Goal: Find specific page/section: Find specific page/section

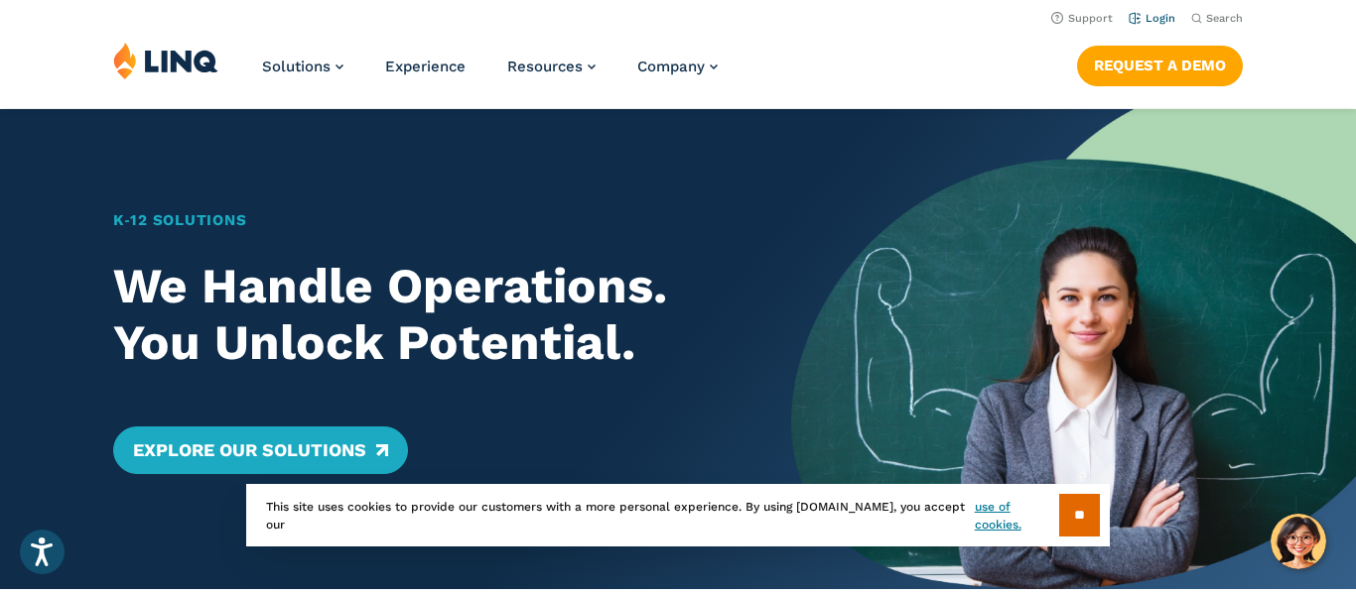
click at [1162, 18] on link "Login" at bounding box center [1151, 18] width 47 height 13
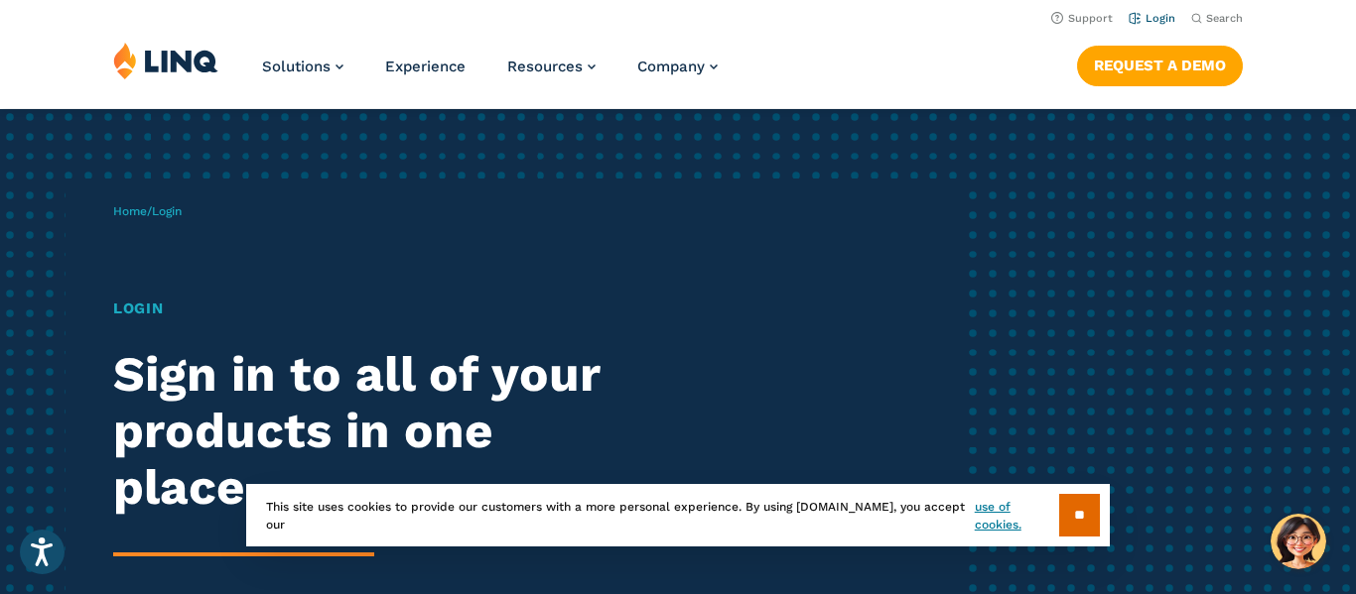
click at [1150, 21] on link "Login" at bounding box center [1151, 18] width 47 height 13
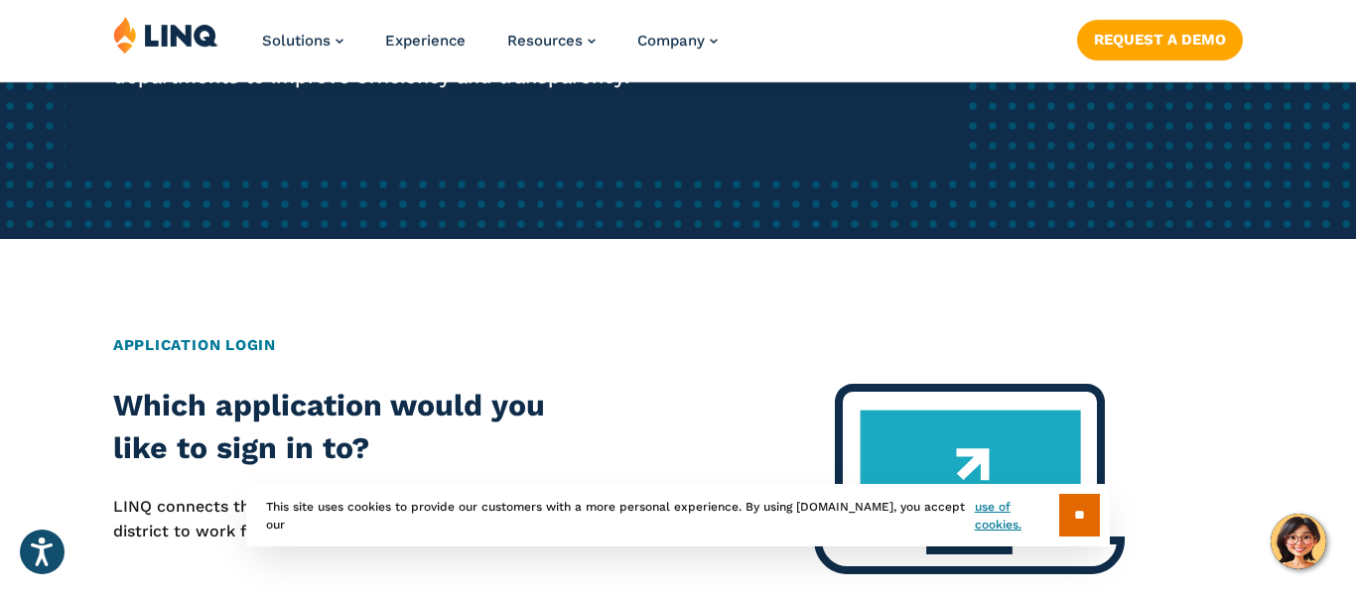
scroll to position [595, 0]
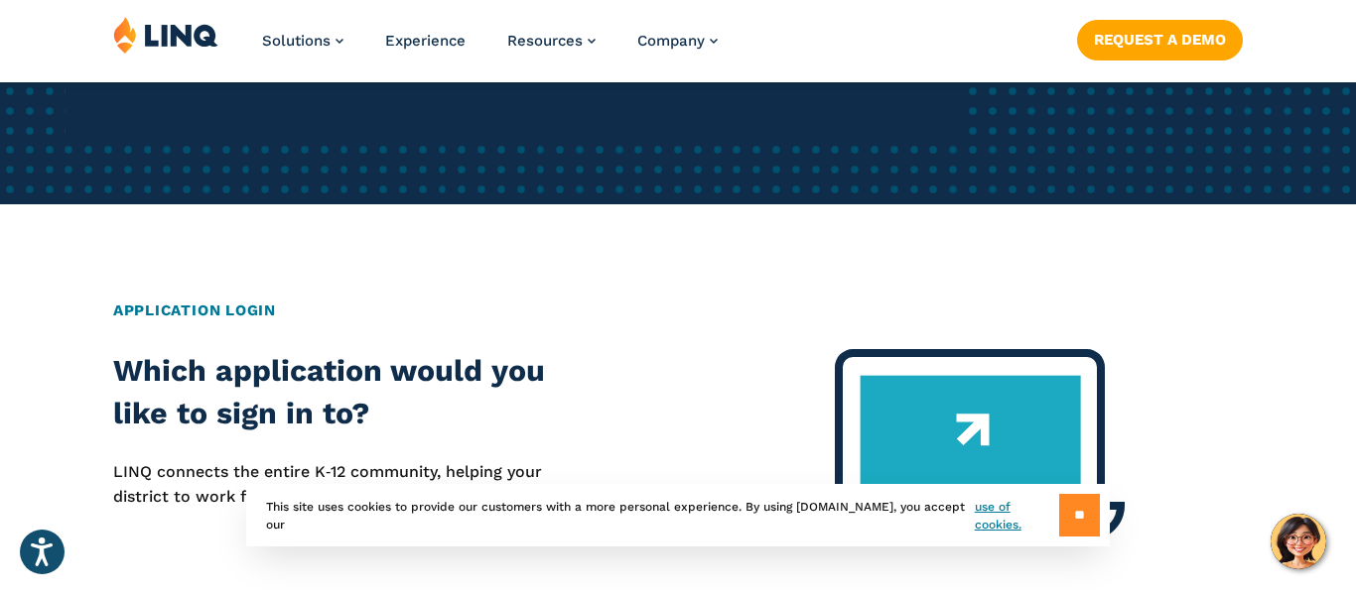
click at [1078, 512] on input "**" at bounding box center [1079, 515] width 41 height 43
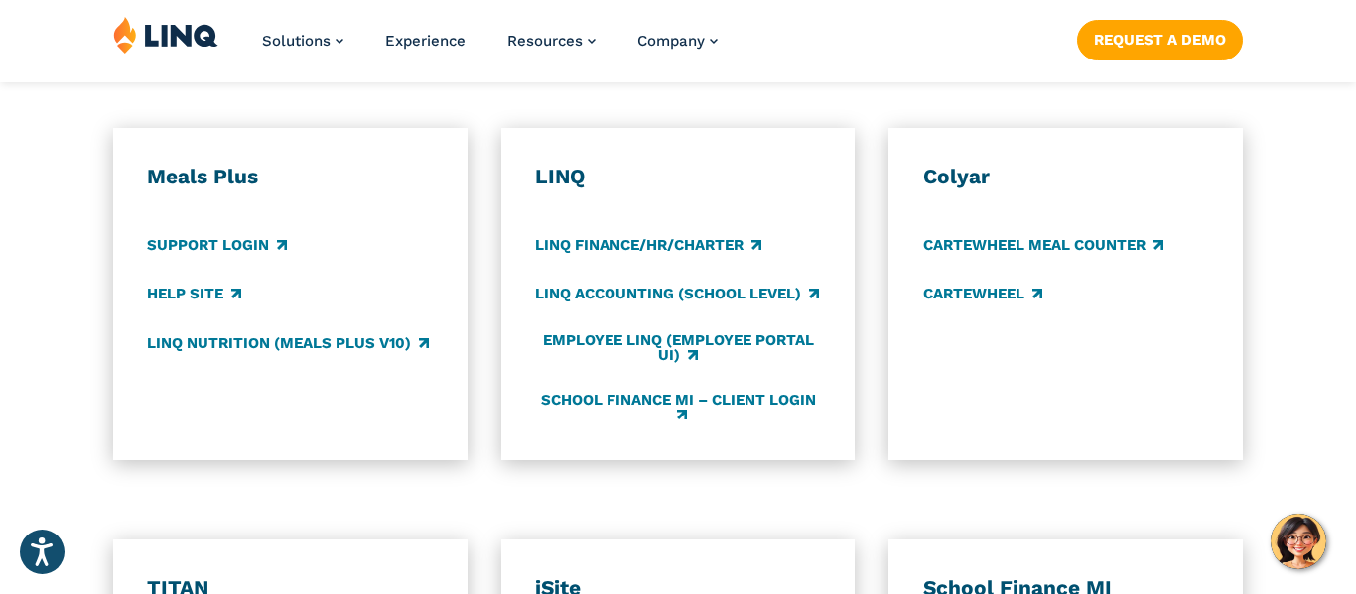
scroll to position [1111, 0]
click at [376, 349] on link "LINQ Nutrition (Meals Plus v10)" at bounding box center [288, 342] width 282 height 22
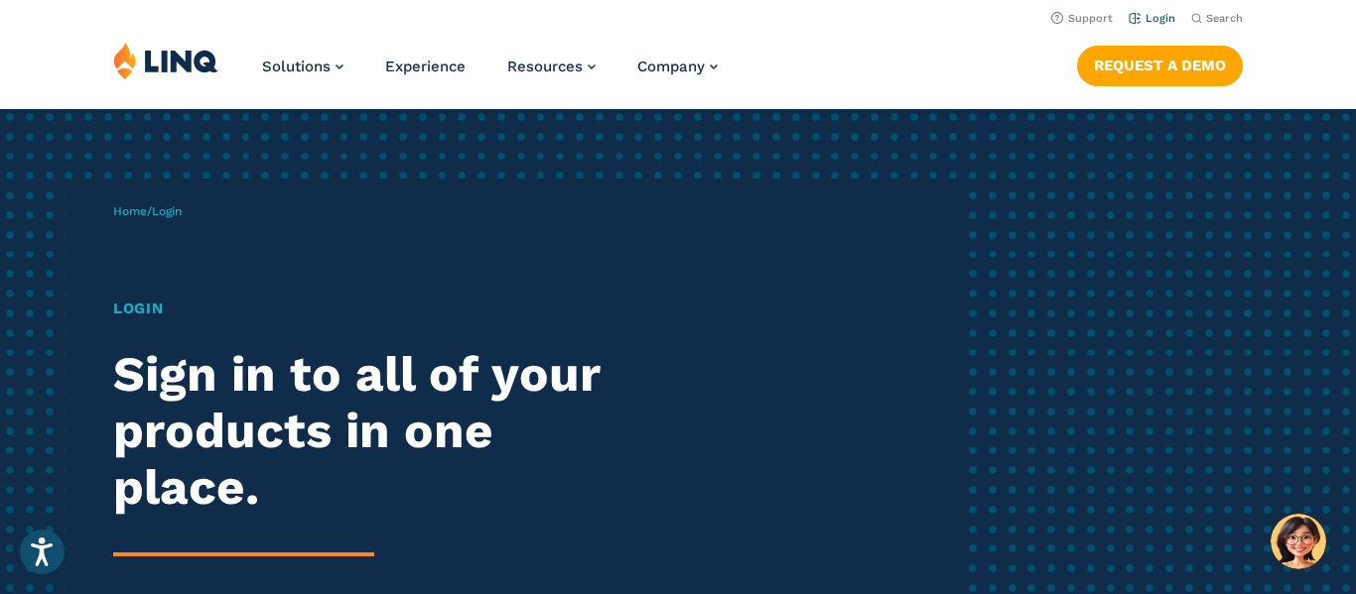
click at [1156, 22] on link "Login" at bounding box center [1151, 18] width 47 height 13
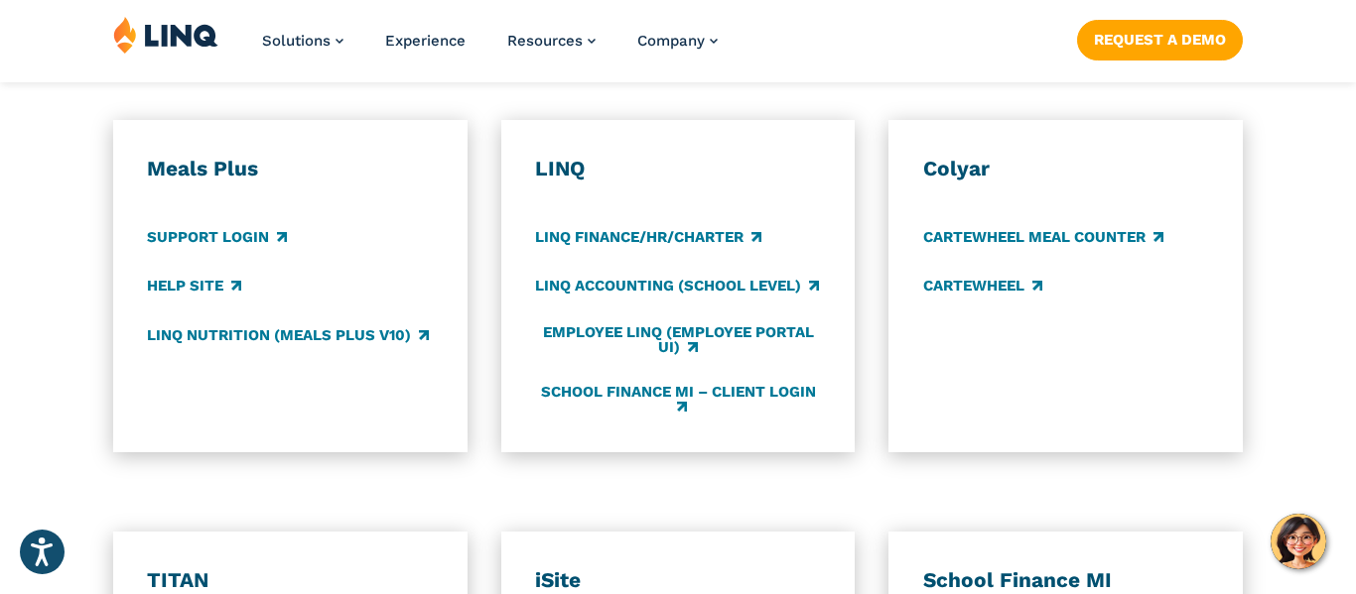
scroll to position [1151, 0]
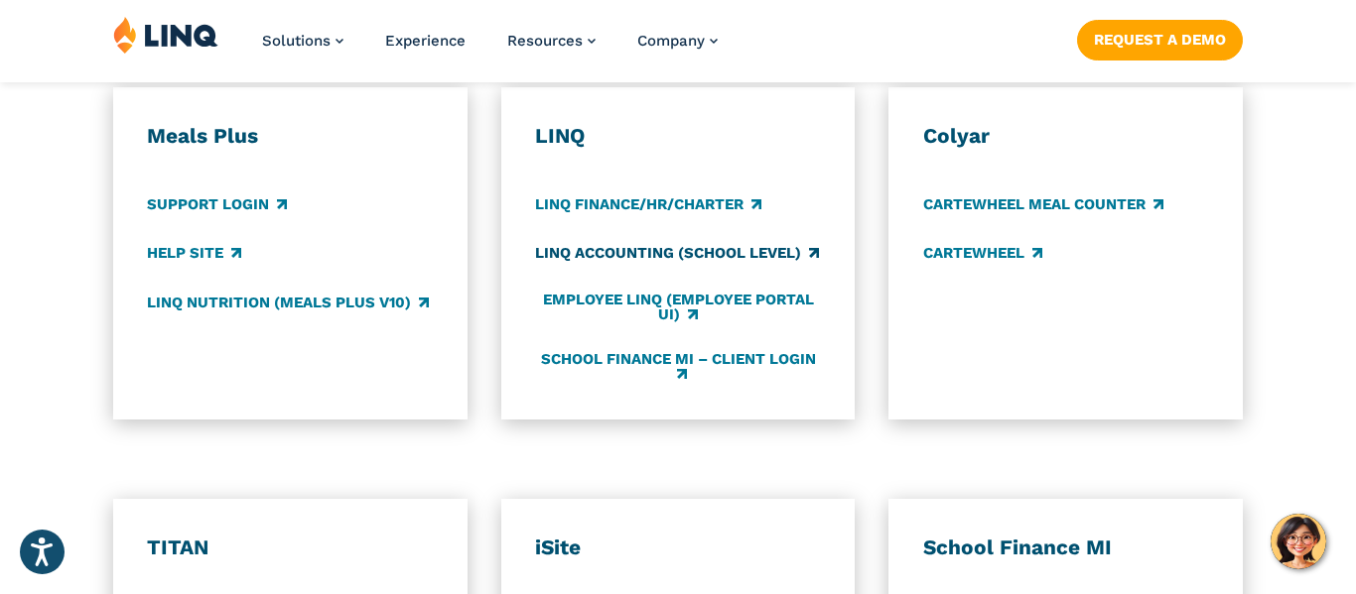
click at [553, 250] on link "LINQ Accounting (school level)" at bounding box center [677, 254] width 284 height 22
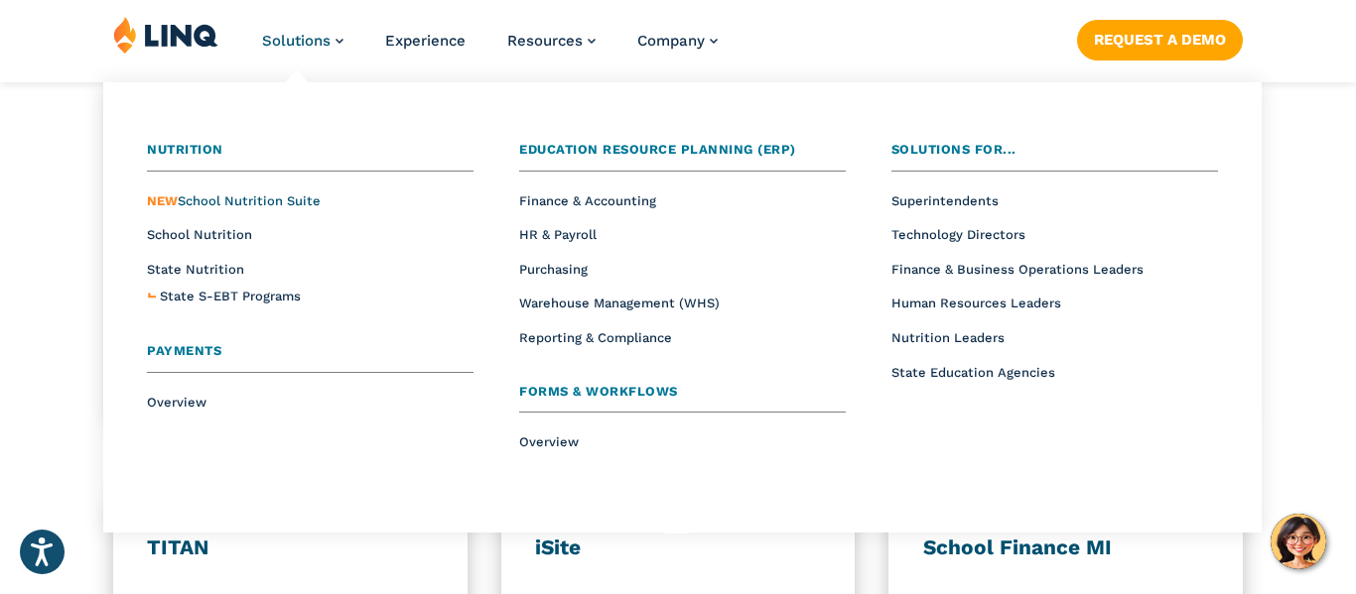
click at [305, 197] on span "NEW School Nutrition Suite" at bounding box center [234, 201] width 174 height 15
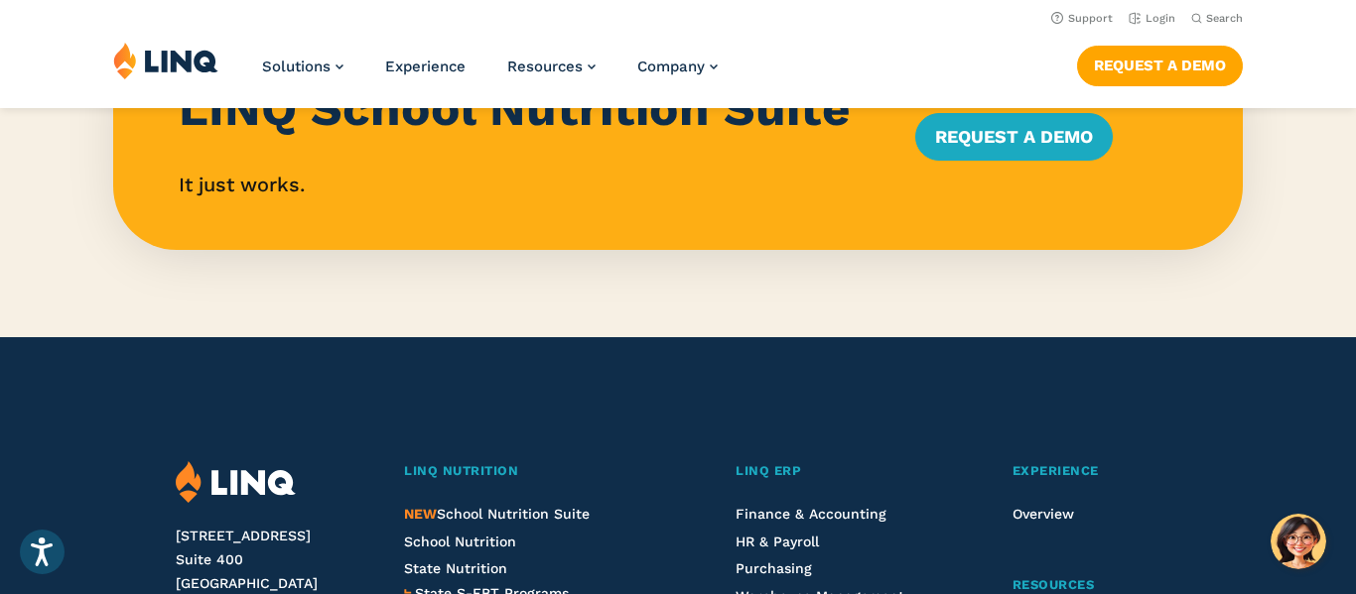
scroll to position [1985, 0]
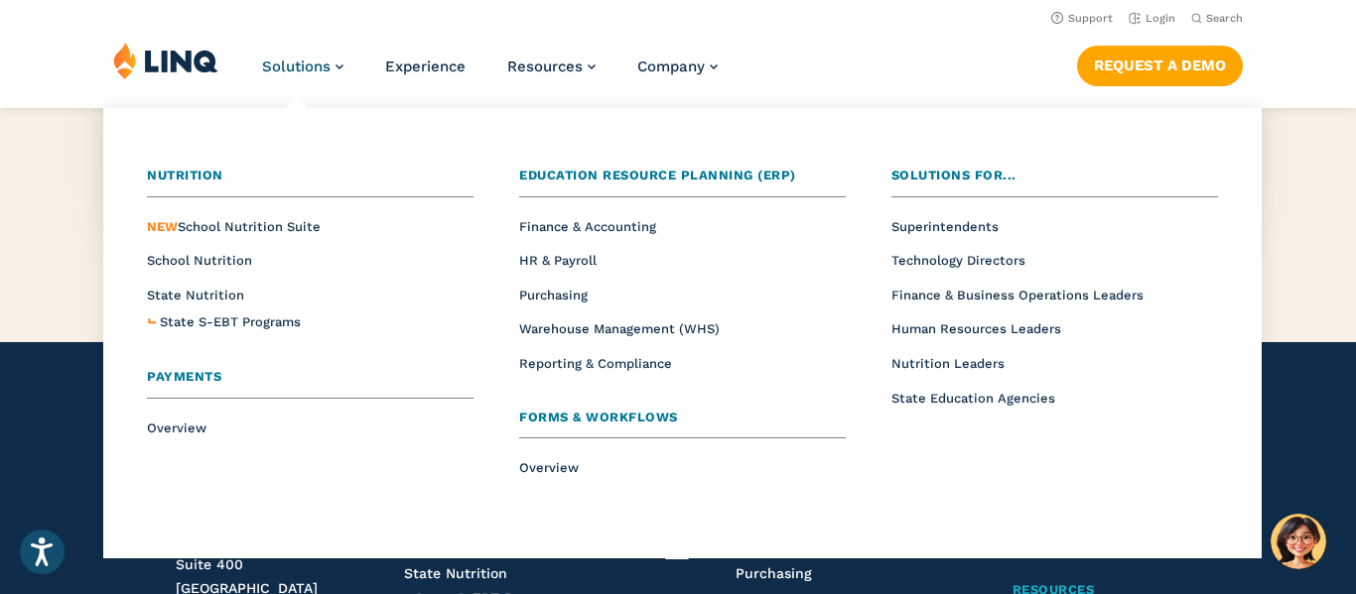
click at [189, 380] on span "Payments" at bounding box center [184, 376] width 74 height 15
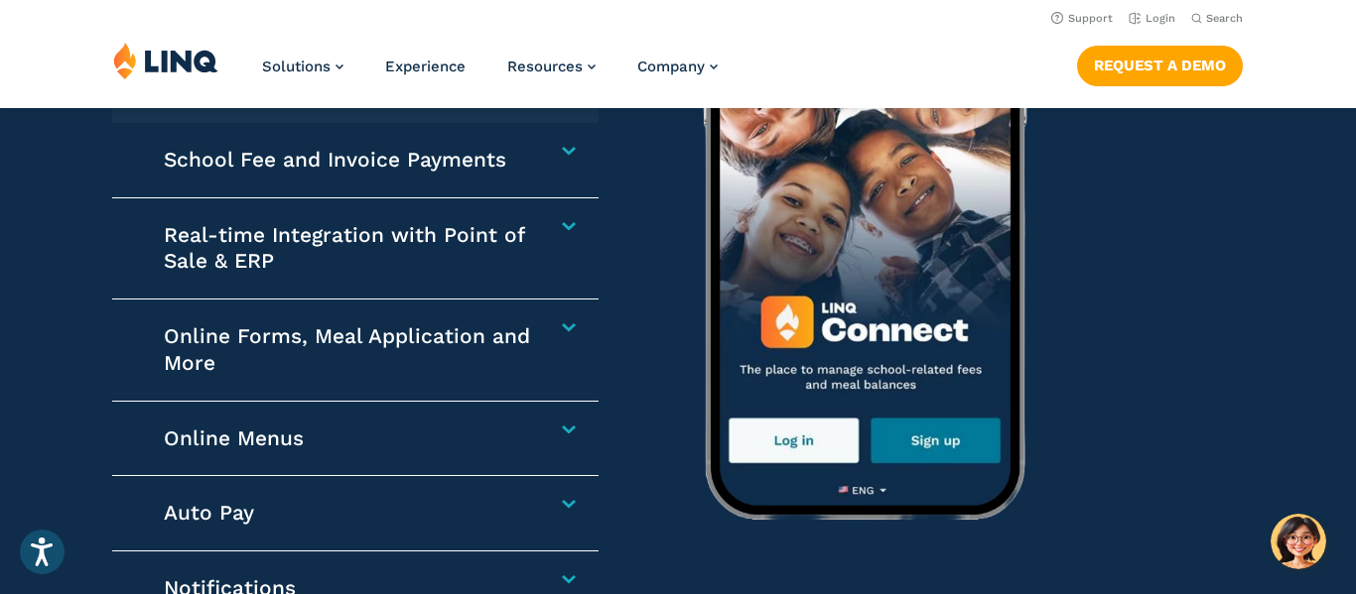
scroll to position [2977, 0]
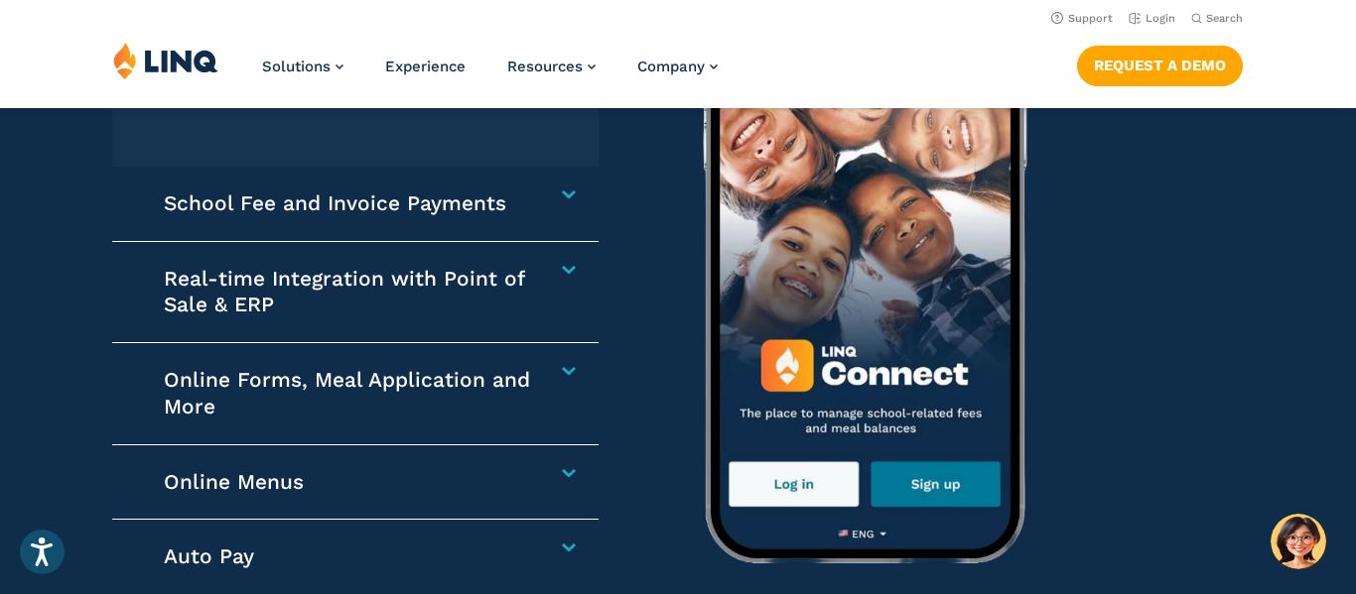
click at [314, 206] on h4 "School Fee and Invoice Payments" at bounding box center [348, 204] width 368 height 27
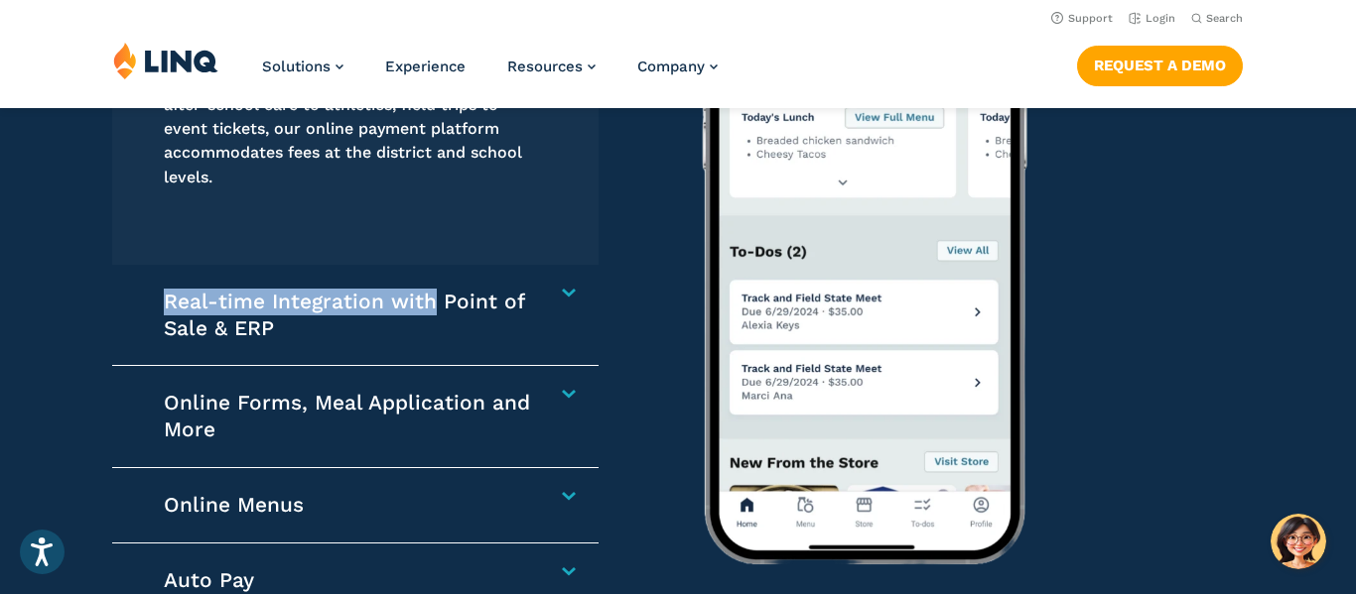
drag, startPoint x: 430, startPoint y: 308, endPoint x: 428, endPoint y: 213, distance: 94.3
click at [428, 213] on div "Online and Mobile App Families can add one-time or recurring funds to pay schoo…" at bounding box center [299, 365] width 598 height 957
click at [664, 255] on img at bounding box center [1083, 209] width 844 height 695
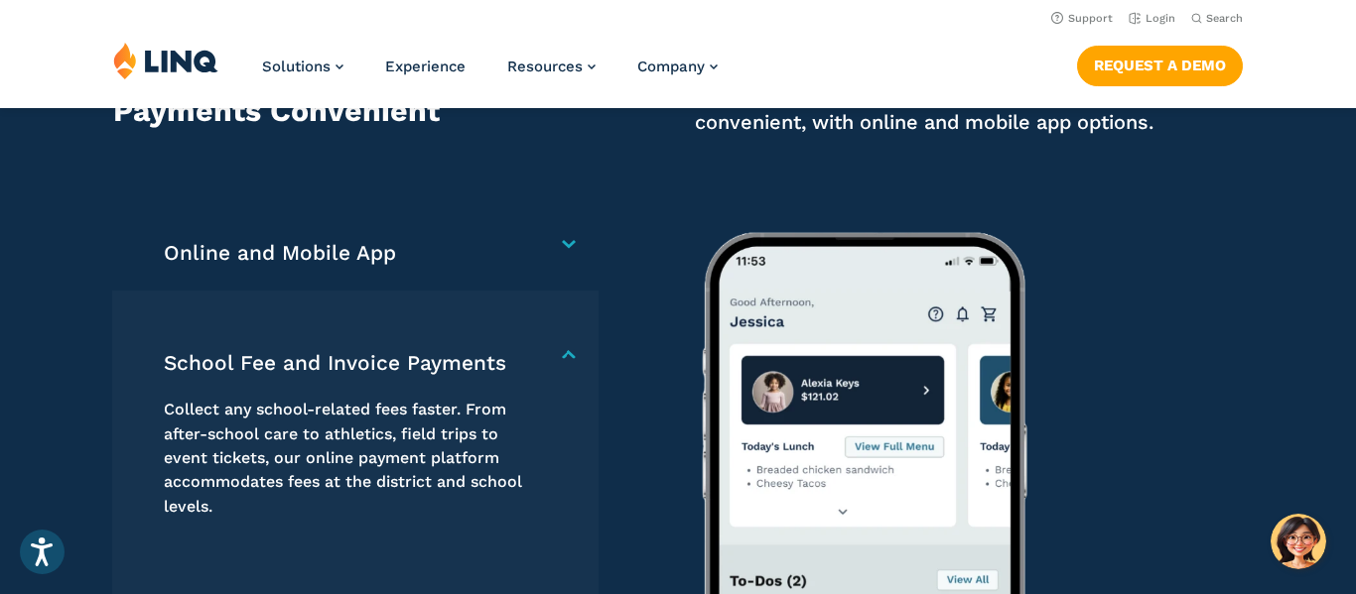
scroll to position [2620, 0]
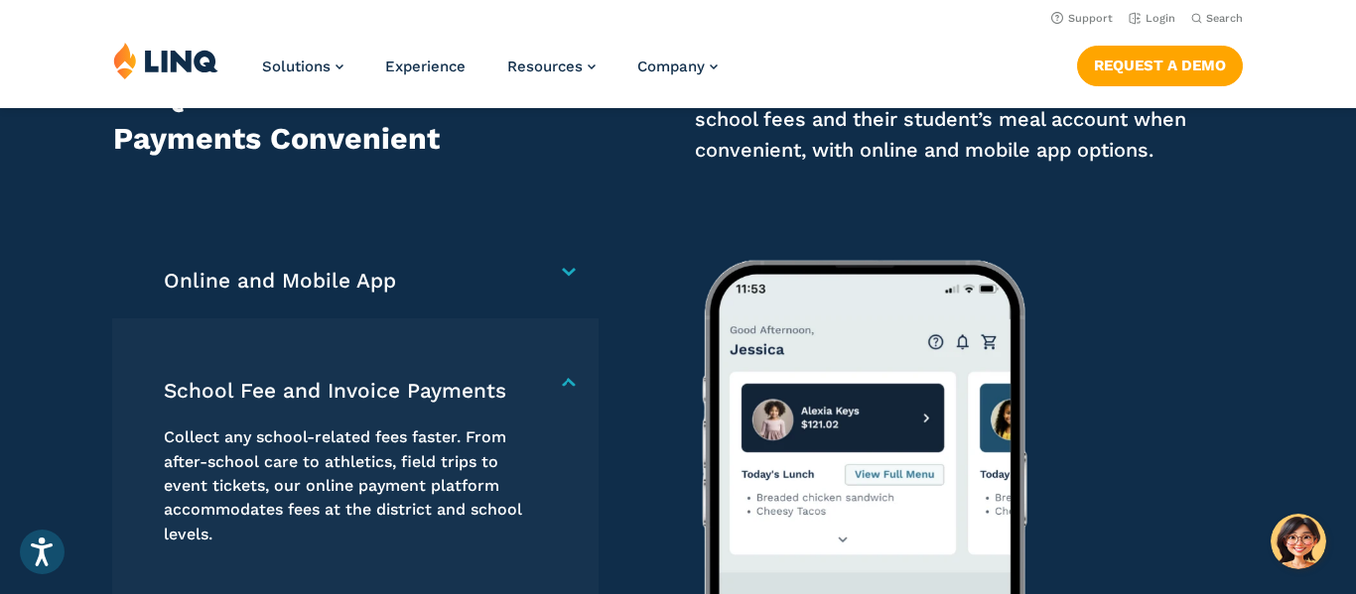
click at [499, 415] on div "Collect any school-related fees faster. From after-school care to athletics, fi…" at bounding box center [348, 489] width 368 height 171
click at [1074, 343] on img at bounding box center [1083, 566] width 844 height 695
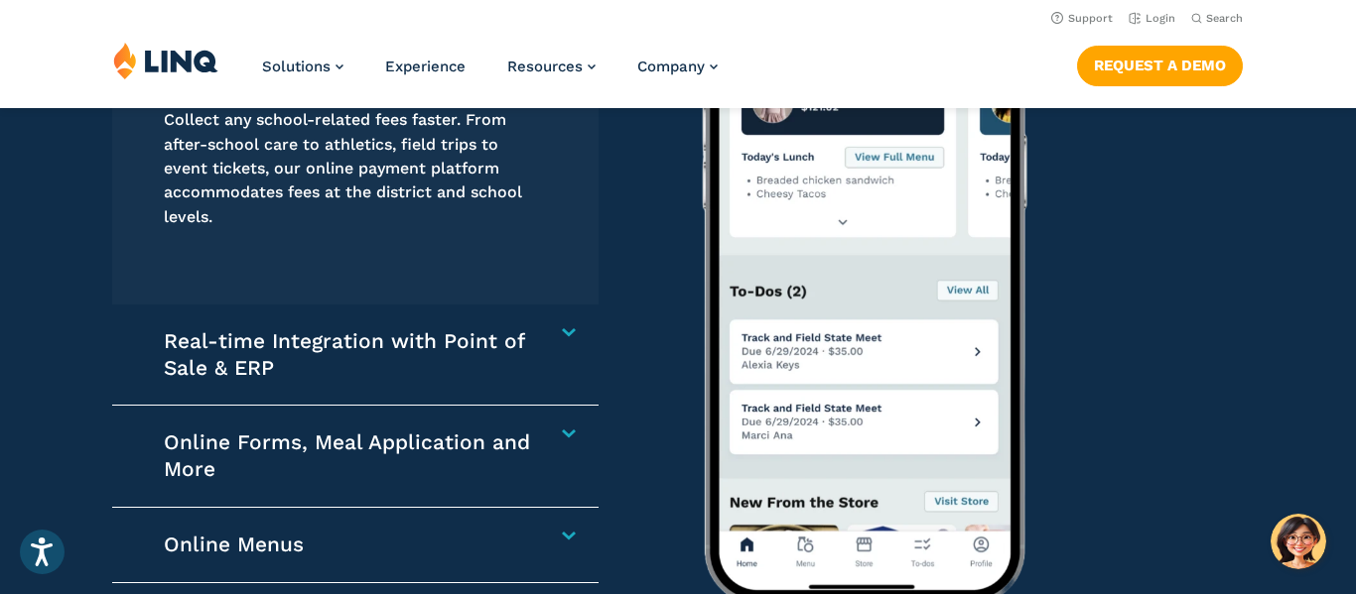
scroll to position [2898, 0]
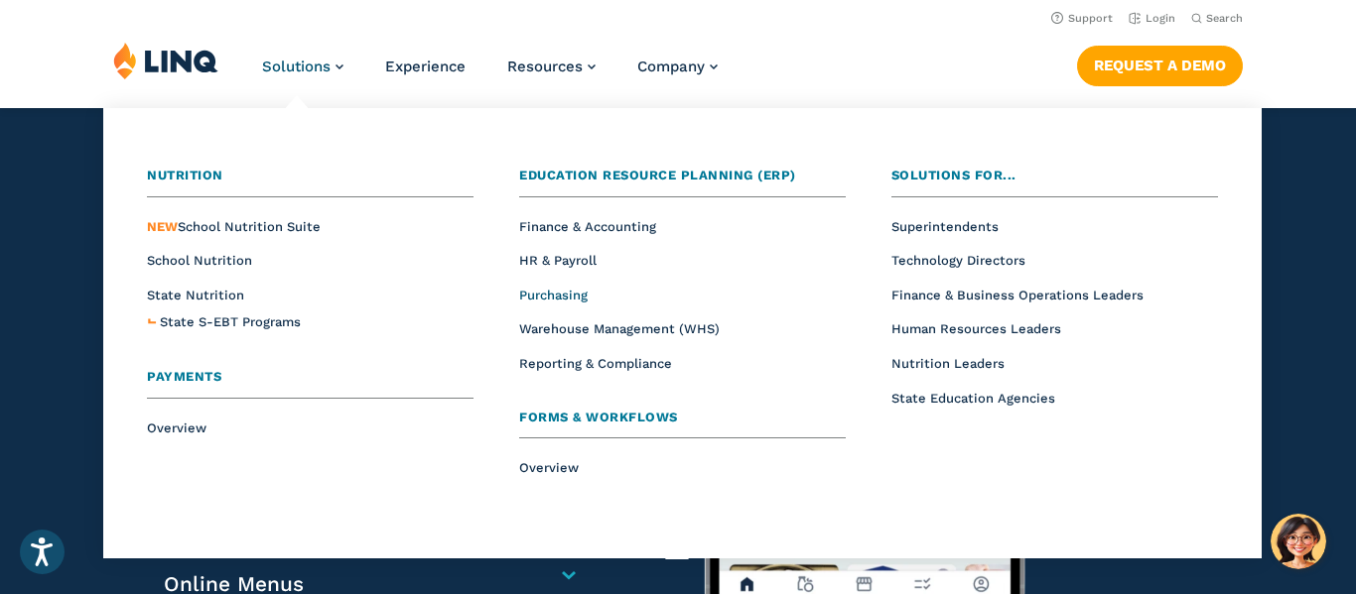
click at [543, 299] on span "Purchasing" at bounding box center [553, 295] width 68 height 15
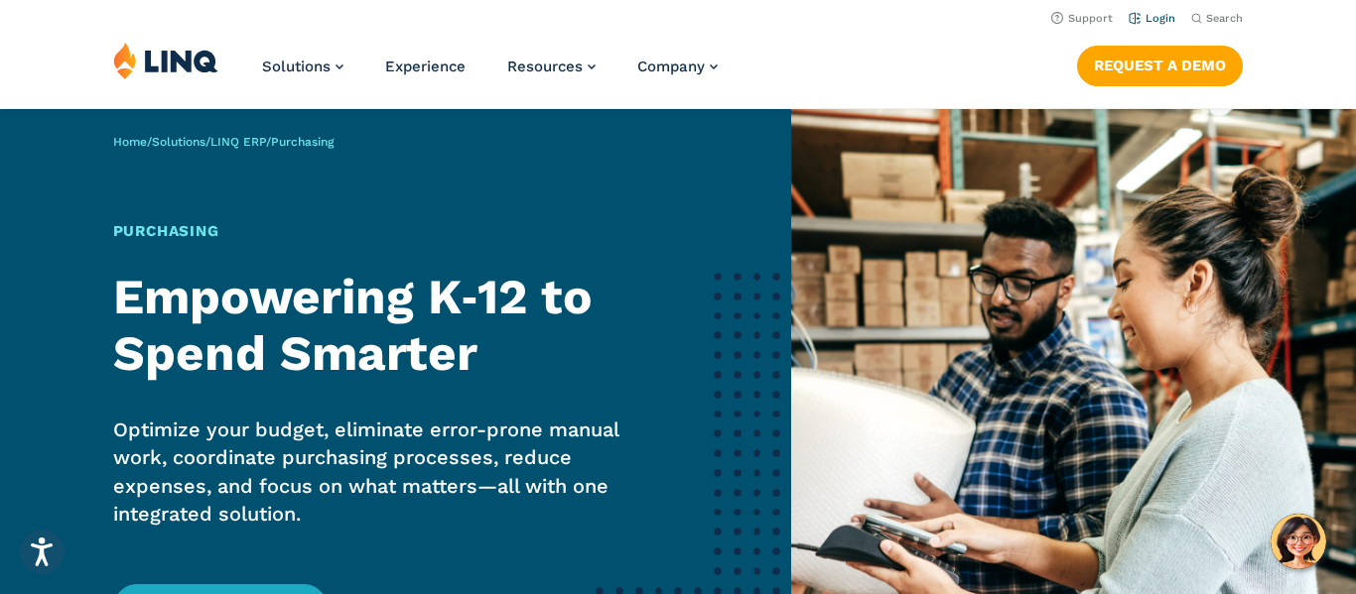
click at [1163, 16] on link "Login" at bounding box center [1151, 18] width 47 height 13
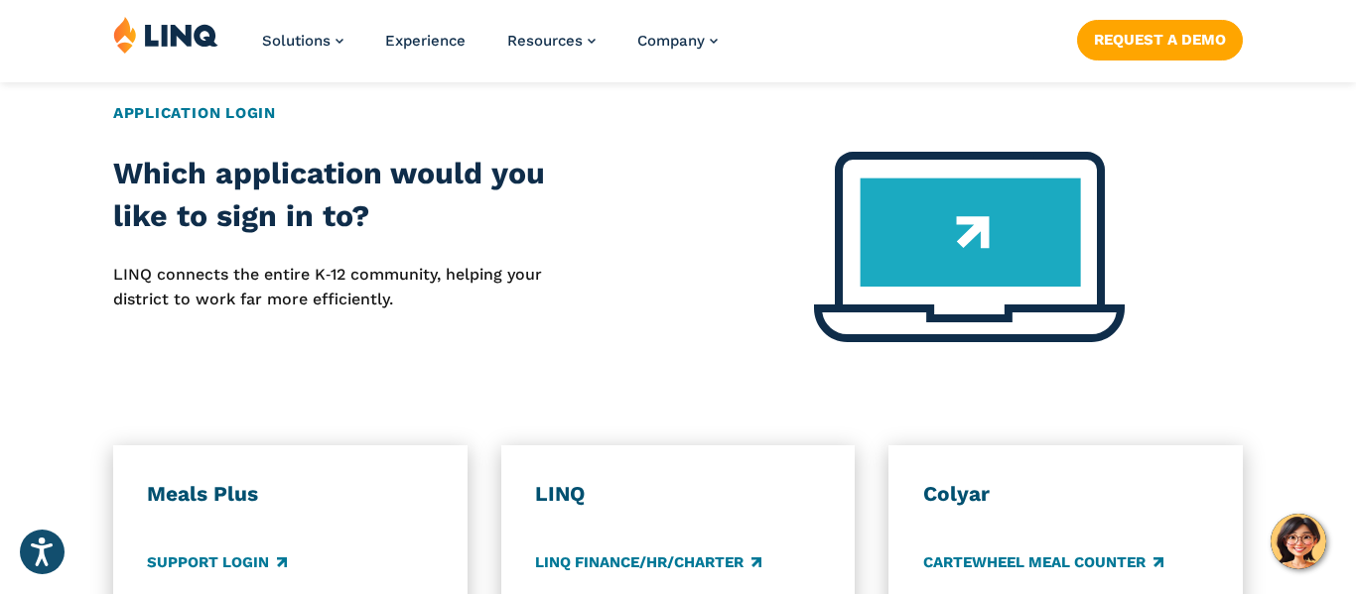
scroll to position [794, 0]
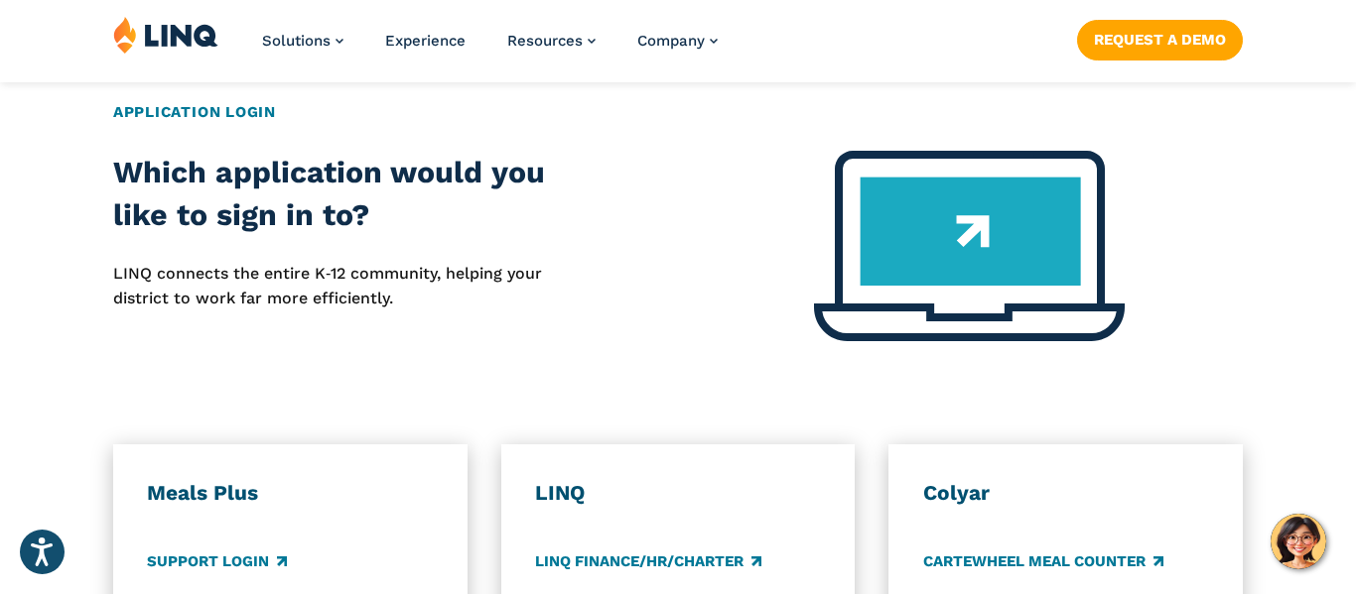
click at [923, 226] on img at bounding box center [969, 246] width 311 height 191
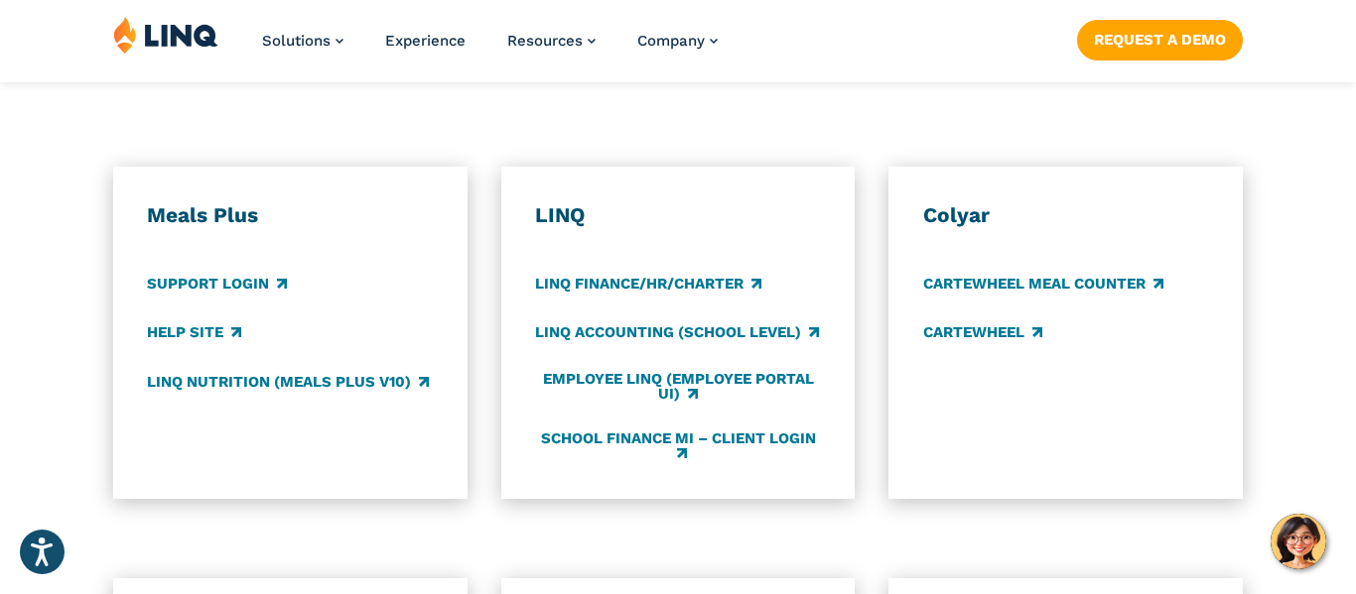
scroll to position [1111, 0]
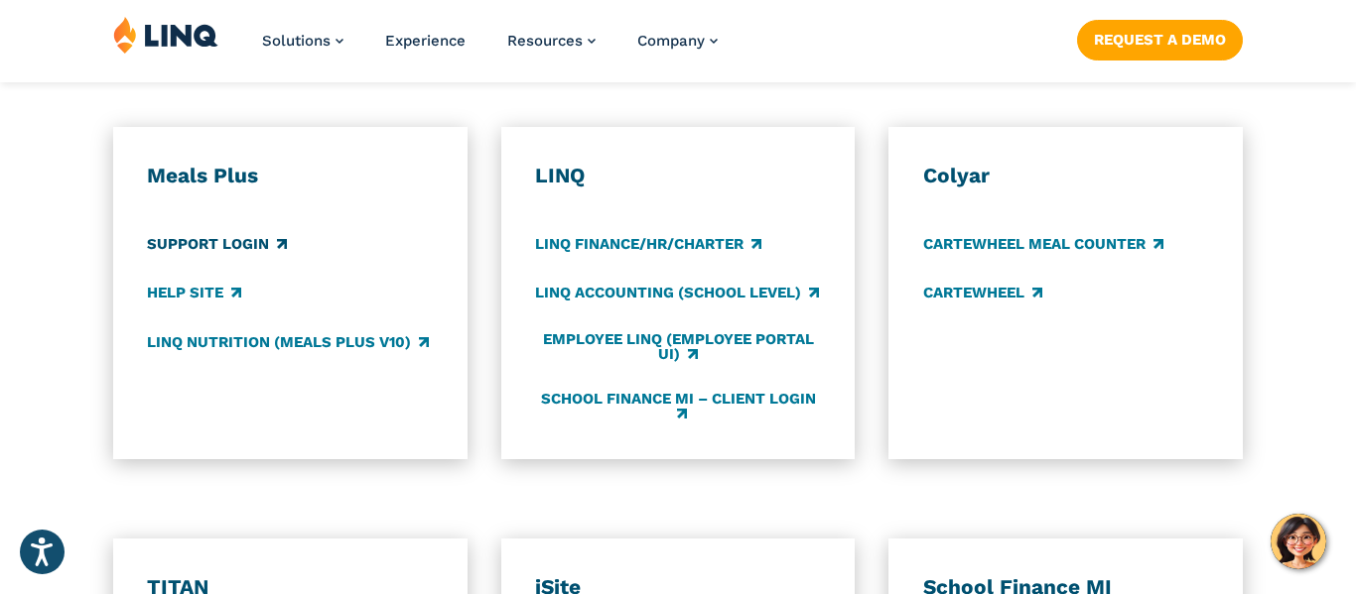
click at [235, 245] on link "Support Login" at bounding box center [217, 245] width 140 height 22
click at [185, 341] on link "LINQ Nutrition (Meals Plus v10)" at bounding box center [288, 342] width 282 height 22
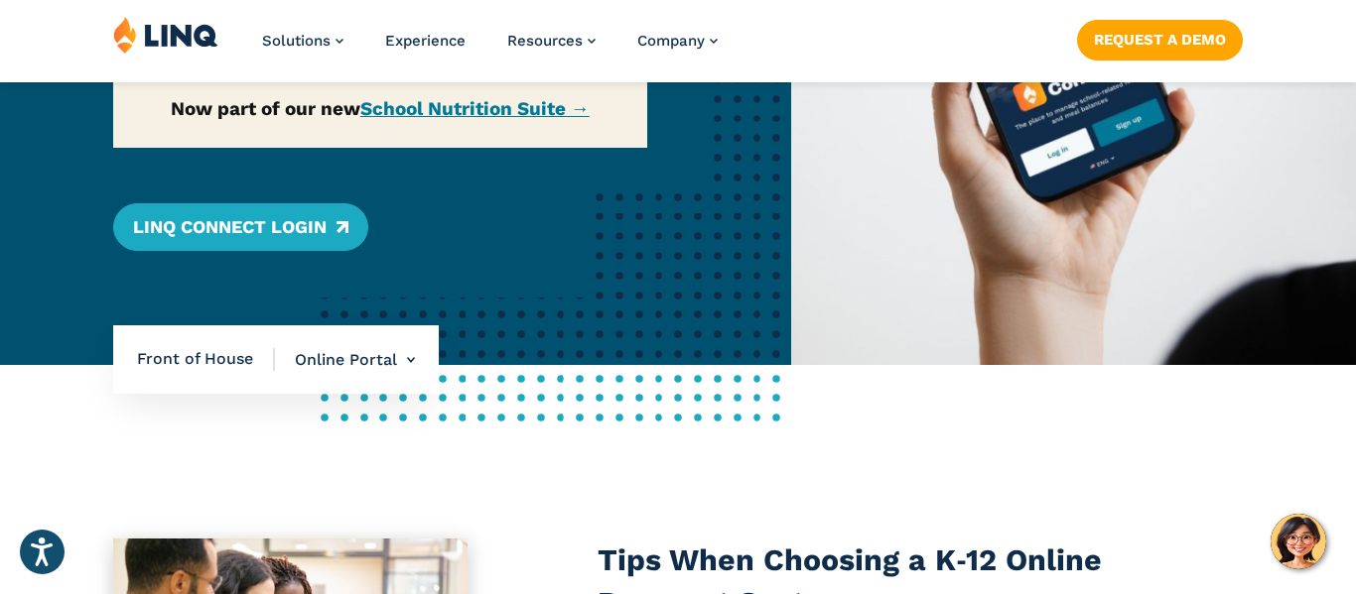
scroll to position [397, 0]
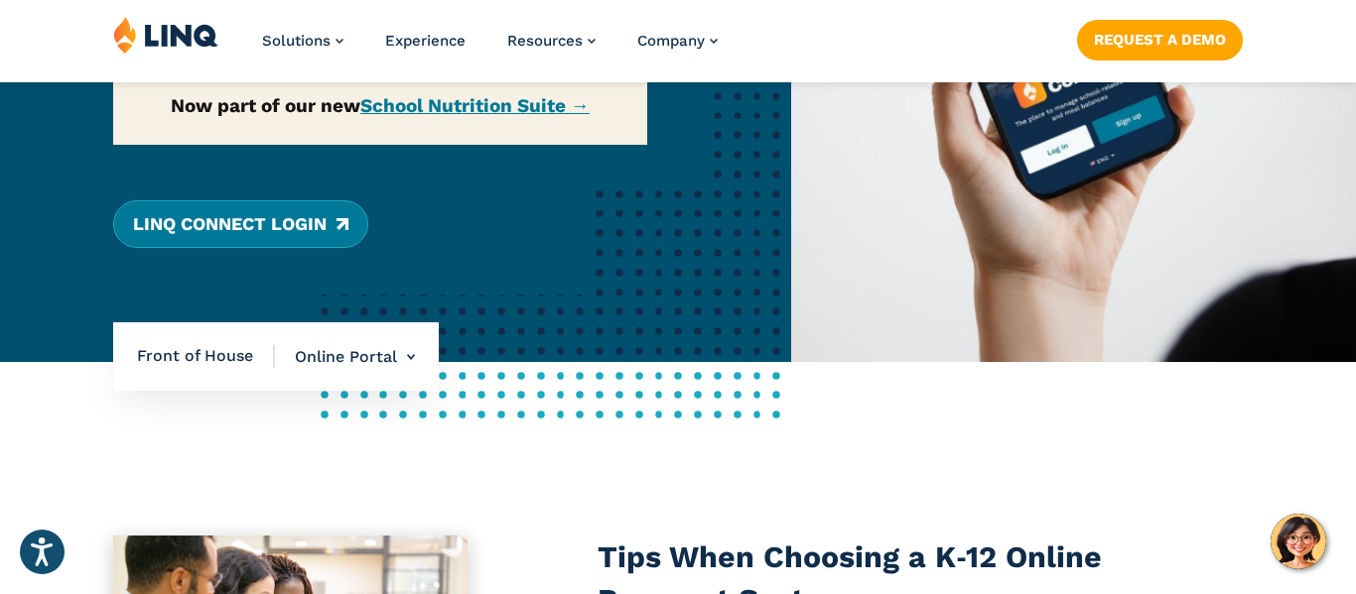
click at [233, 236] on link "LINQ Connect Login" at bounding box center [240, 224] width 255 height 48
click at [292, 217] on link "LINQ Connect Login" at bounding box center [240, 224] width 255 height 48
